Goal: Find specific page/section: Find specific page/section

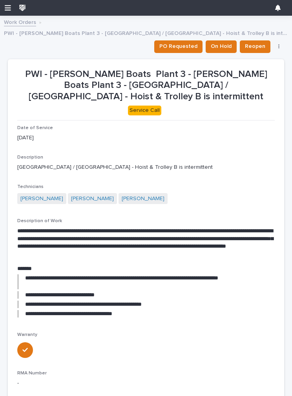
click at [5, 7] on icon "button" at bounding box center [8, 7] width 6 height 7
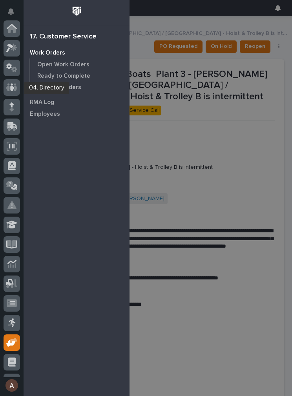
click at [15, 87] on icon at bounding box center [11, 87] width 11 height 8
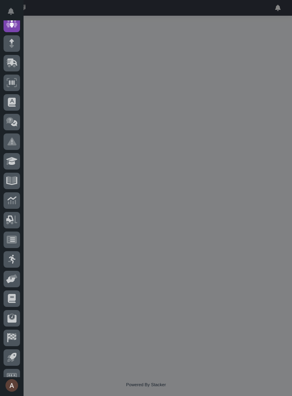
scroll to position [59, 0]
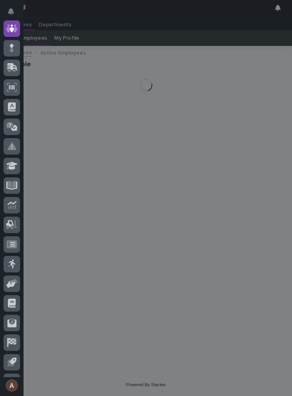
scroll to position [30, 0]
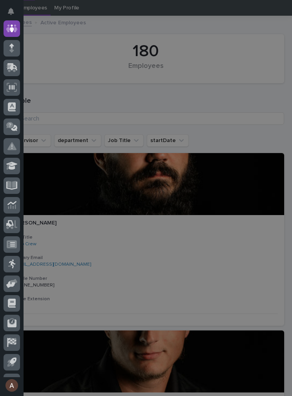
click at [200, 256] on div "My Settings Log Out" at bounding box center [146, 198] width 292 height 396
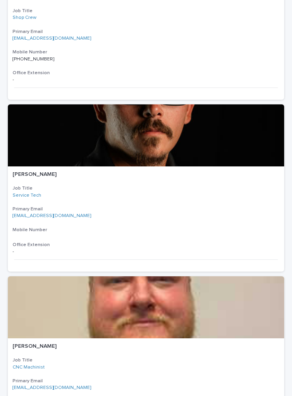
scroll to position [780, 0]
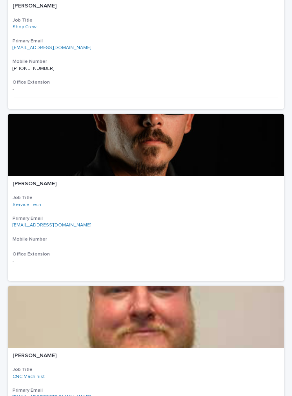
click at [179, 150] on div at bounding box center [146, 145] width 276 height 62
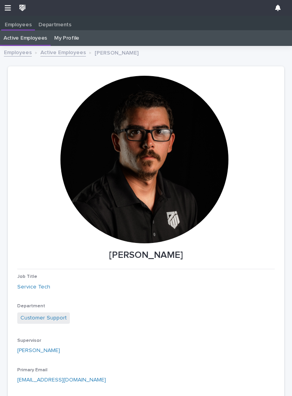
click at [5, 7] on icon "button" at bounding box center [8, 7] width 6 height 5
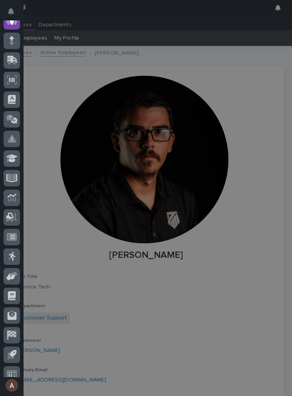
scroll to position [67, 0]
click at [15, 278] on icon at bounding box center [11, 275] width 11 height 9
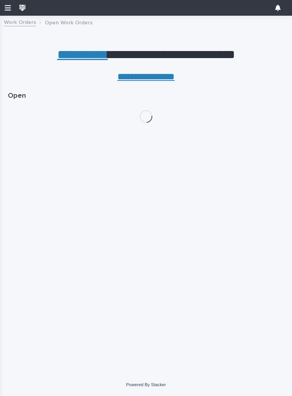
scroll to position [75, 0]
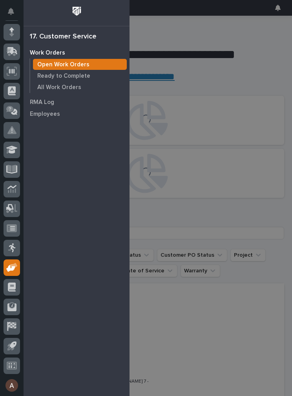
click at [101, 62] on div "Open Work Orders" at bounding box center [80, 64] width 94 height 11
